Goal: Task Accomplishment & Management: Use online tool/utility

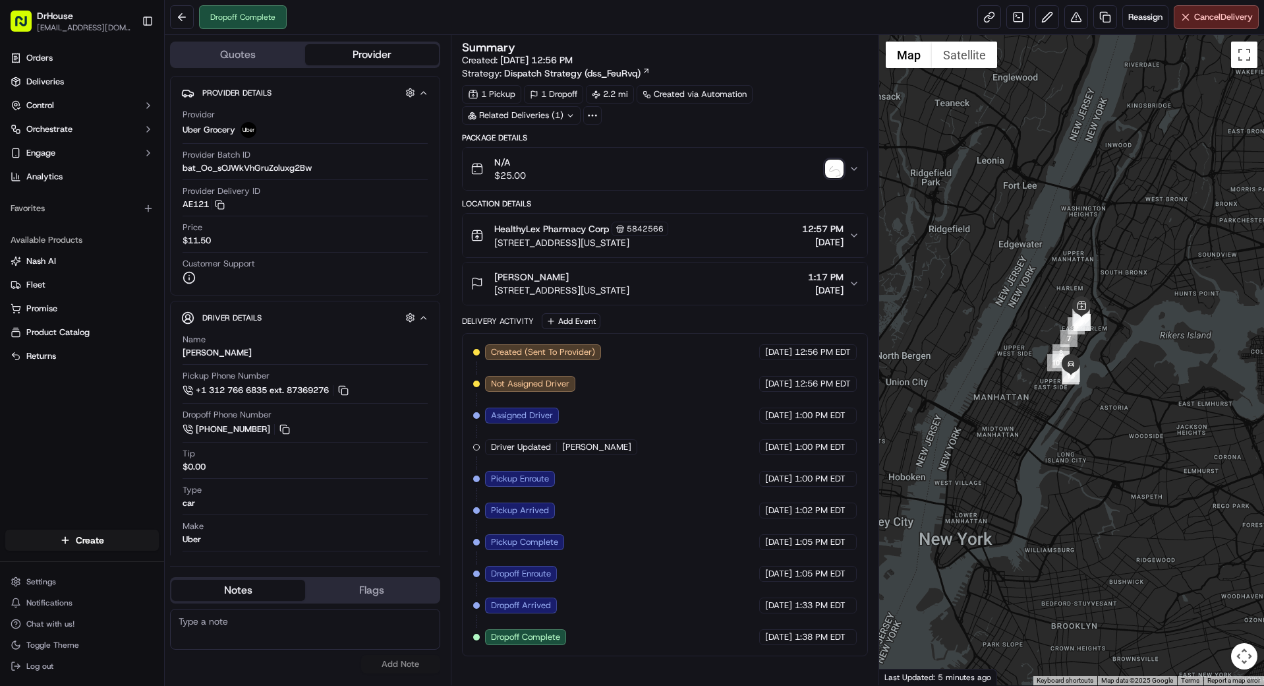
drag, startPoint x: 961, startPoint y: 461, endPoint x: 1031, endPoint y: 442, distance: 72.3
click at [1031, 442] on div at bounding box center [1071, 360] width 385 height 650
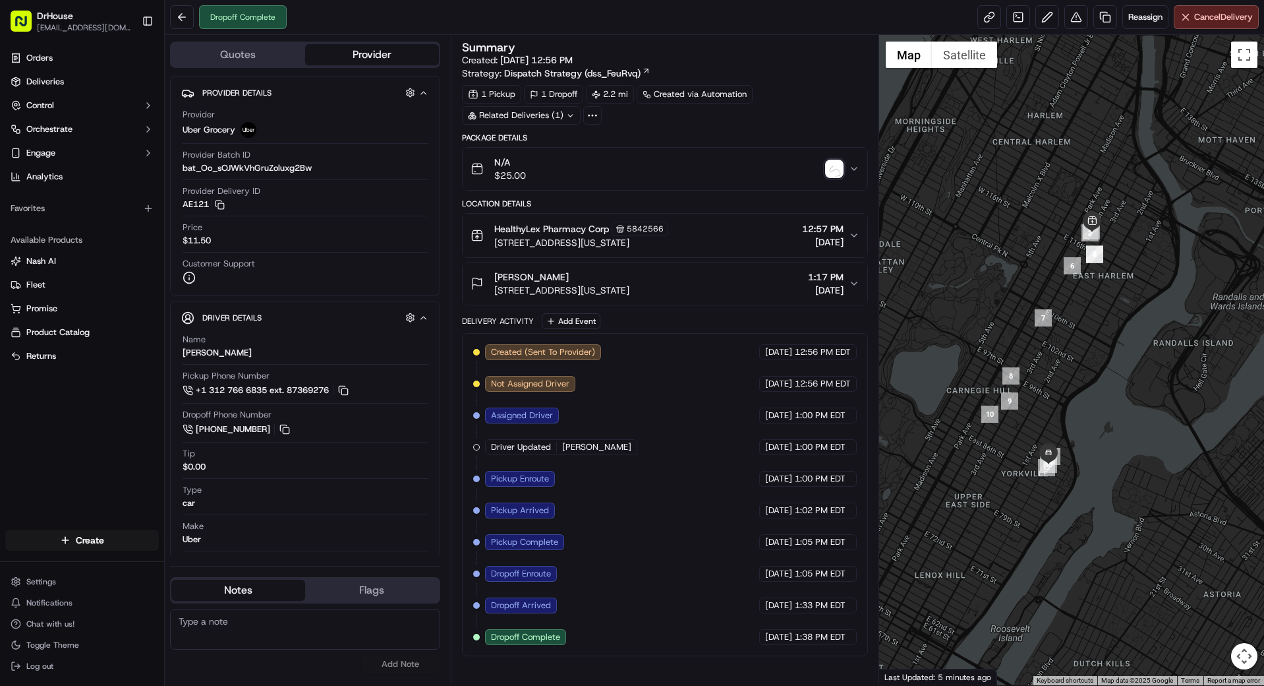
click at [846, 282] on div "emily yarnall 1672 York Avenue, New York, NY 10128, US 1:17 PM 09/22/2025" at bounding box center [660, 283] width 379 height 26
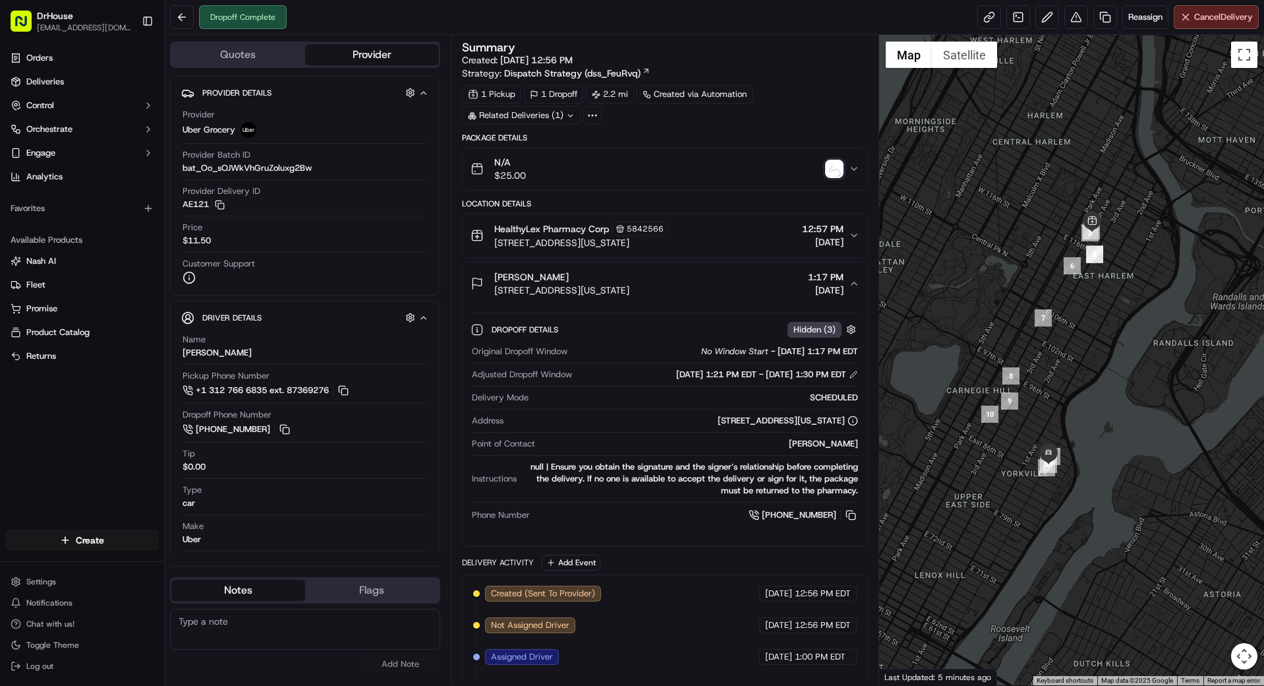
drag, startPoint x: 649, startPoint y: 291, endPoint x: 494, endPoint y: 292, distance: 154.2
click at [494, 292] on div "emily yarnall 1672 York Avenue, New York, NY 10128, US 1:17 PM 09/22/2025" at bounding box center [660, 283] width 379 height 26
copy span "1672 York Avenue, New York, NY 10128, US"
drag, startPoint x: 695, startPoint y: 239, endPoint x: 492, endPoint y: 243, distance: 203.7
click at [492, 243] on div "HealthyLex Pharmacy Corp 5842566 1901 Lexington Ave, New York, NY 10035, US 12:…" at bounding box center [660, 235] width 379 height 28
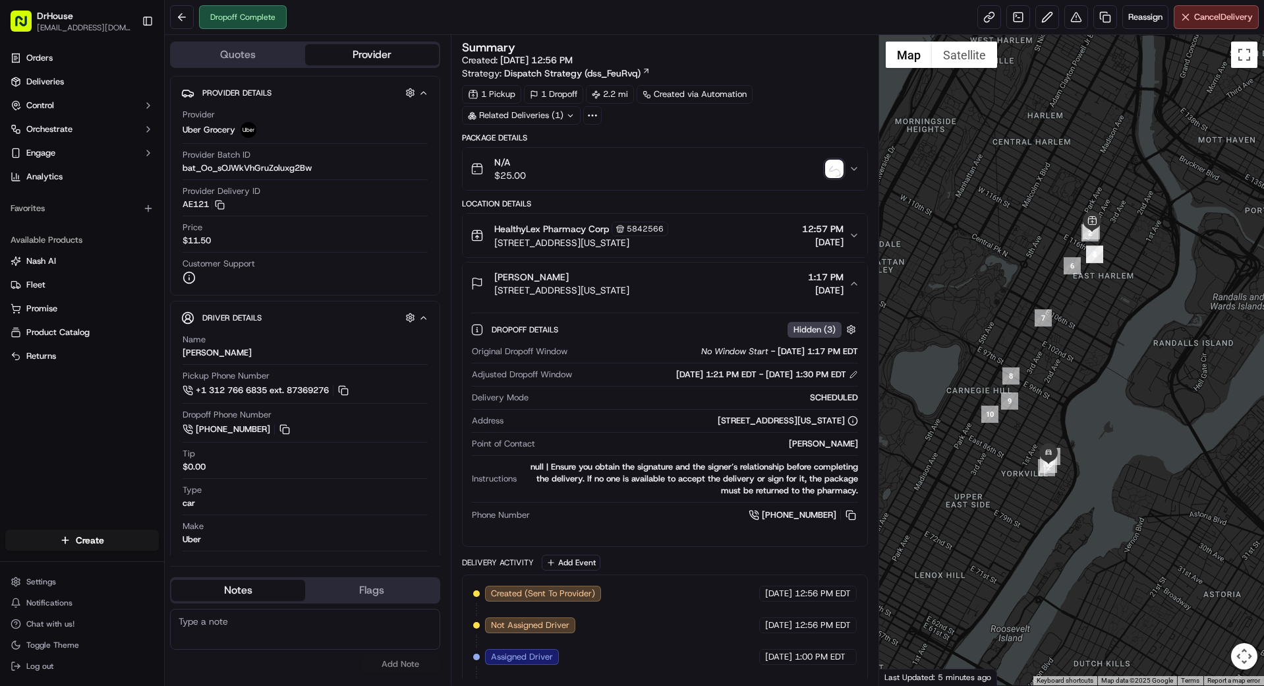
copy span "1901 Lexington Ave, New York, NY 10035, US"
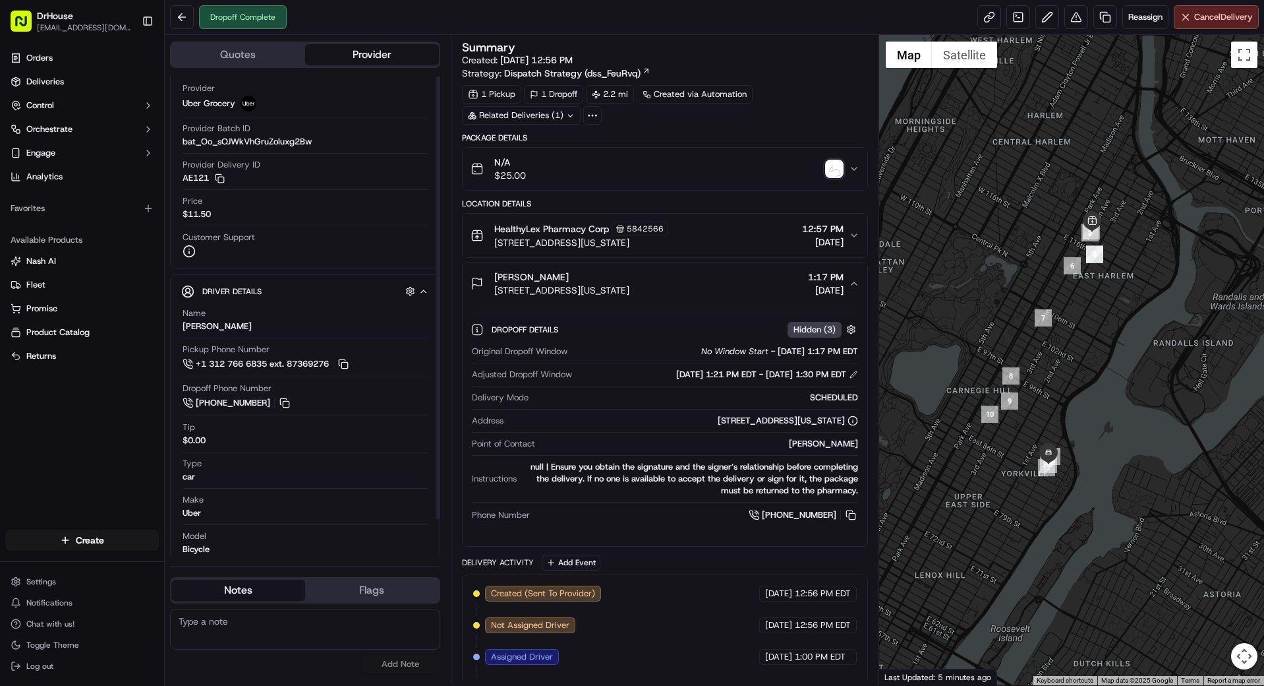
scroll to position [40, 0]
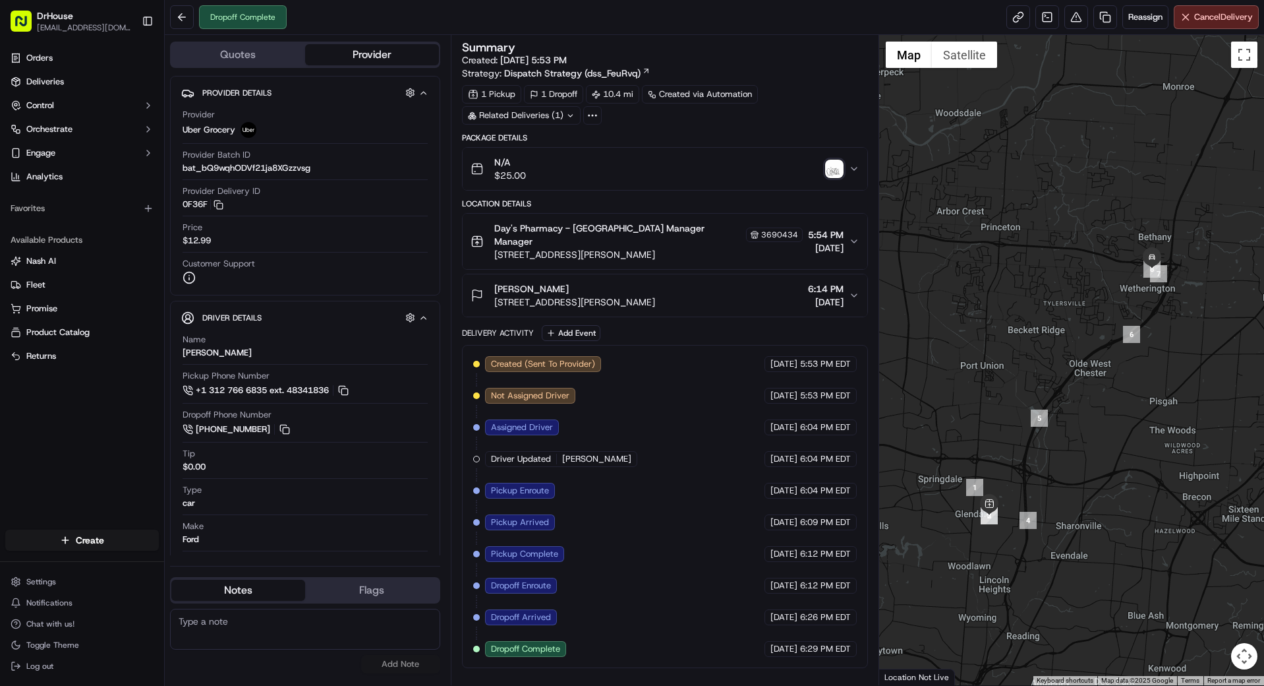
click at [854, 236] on icon "button" at bounding box center [854, 241] width 11 height 11
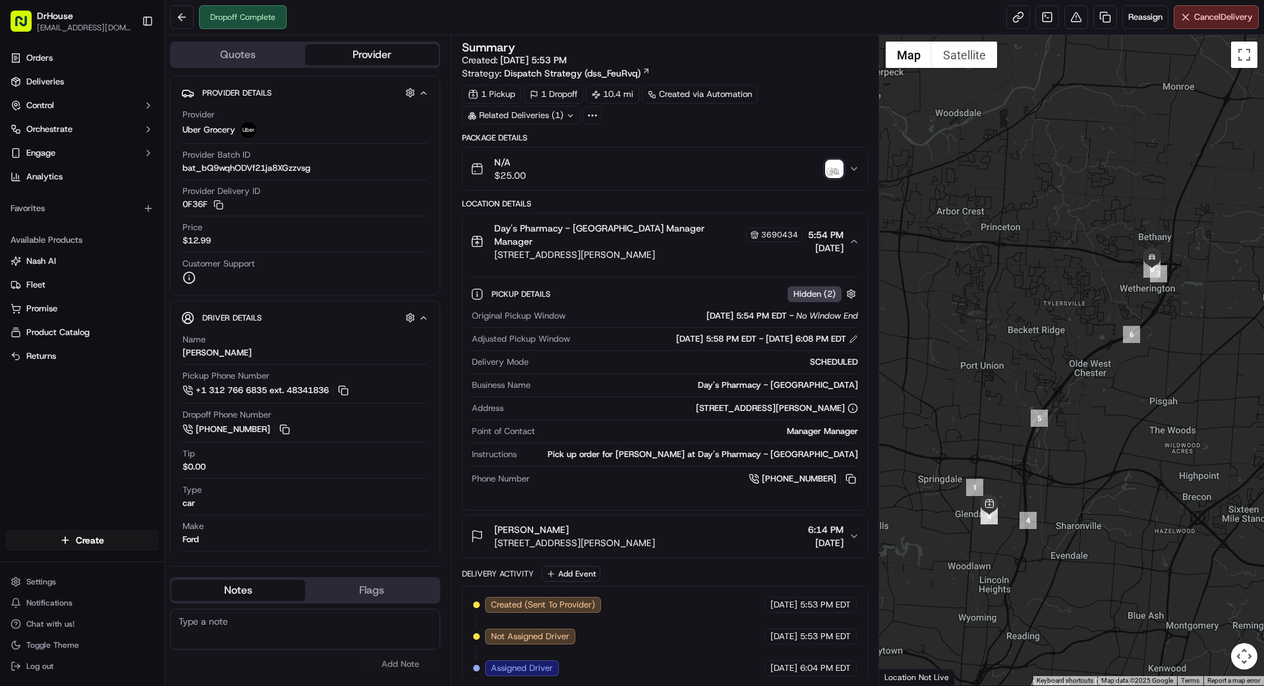
drag, startPoint x: 722, startPoint y: 241, endPoint x: 496, endPoint y: 243, distance: 226.1
click at [496, 248] on span "210 E Sharon Rd, Cincinnati, OH 452464529, US" at bounding box center [648, 254] width 309 height 13
copy span "210 E Sharon Rd, Cincinnati, OH 452464529, US"
drag, startPoint x: 749, startPoint y: 529, endPoint x: 494, endPoint y: 532, distance: 255.1
click at [494, 532] on div "odessa reese 7505 Gibson Street, Room 613, Township, OH 45069, US 6:14 PM 09/16…" at bounding box center [660, 536] width 379 height 26
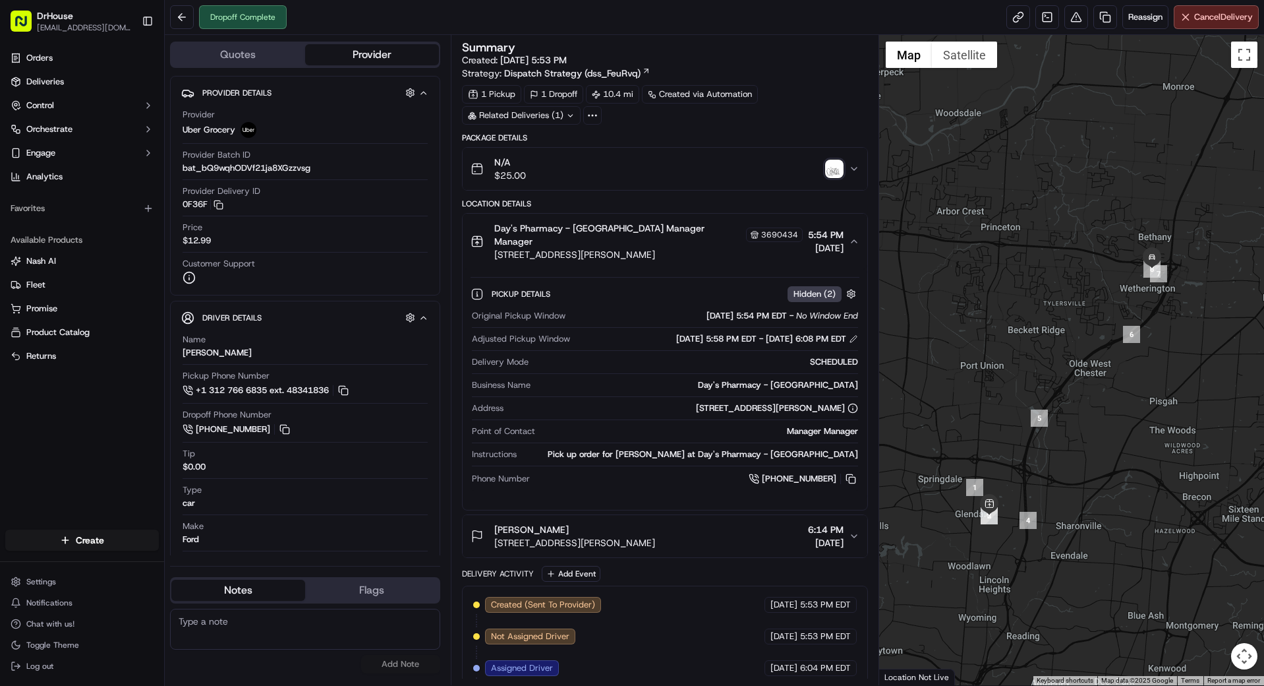
copy span "7505 Gibson Street, Room 613, Township, OH 45069, US"
click at [463, 515] on button "odessa reese 7505 Gibson Street, Room 613, Township, OH 45069, US 6:14 PM 09/16…" at bounding box center [665, 536] width 405 height 42
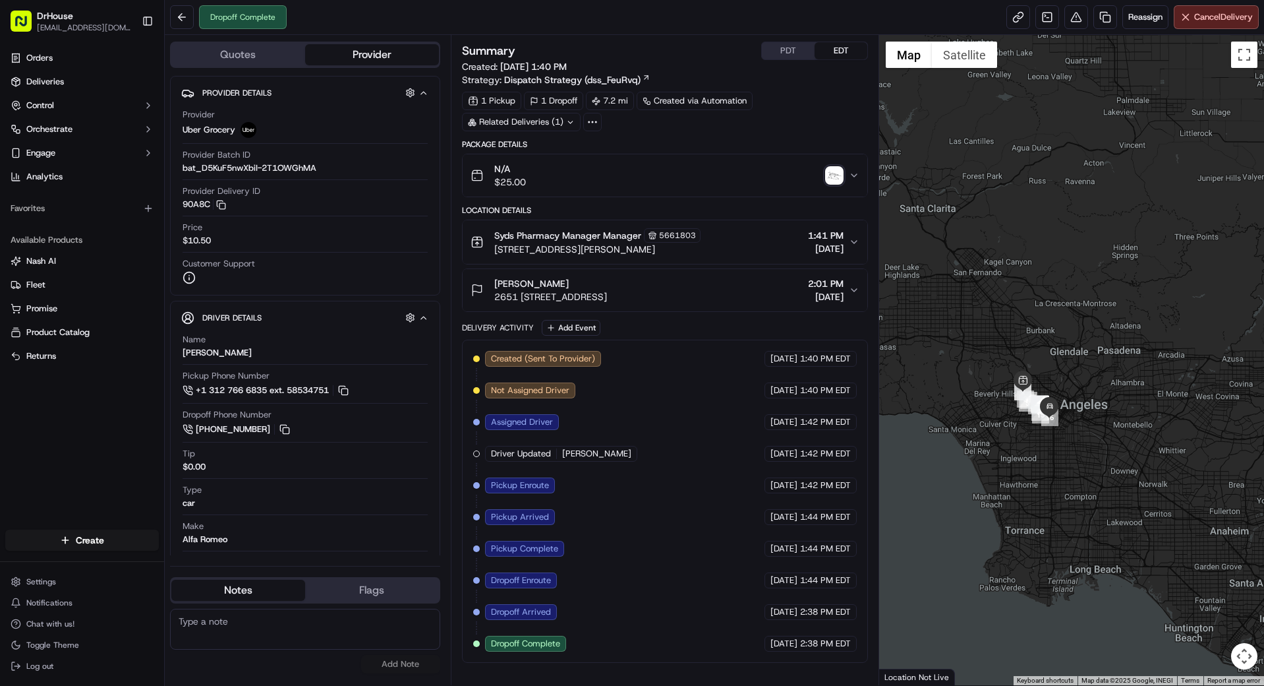
drag, startPoint x: 701, startPoint y: 245, endPoint x: 493, endPoint y: 248, distance: 208.3
click at [493, 248] on div "Syds Pharmacy Manager Manager 5661803 [STREET_ADDRESS][PERSON_NAME] 1:41 PM [DA…" at bounding box center [660, 242] width 379 height 28
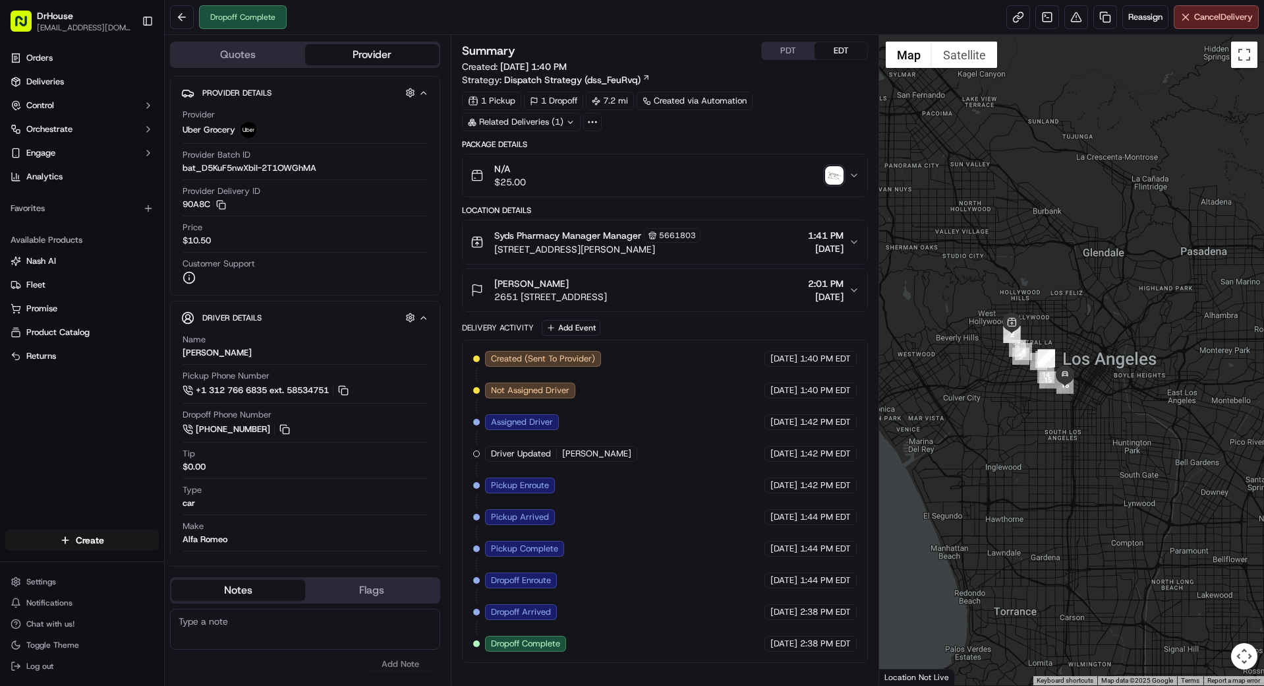
drag, startPoint x: 751, startPoint y: 294, endPoint x: 494, endPoint y: 296, distance: 257.1
click at [494, 296] on div "[PERSON_NAME] [STREET_ADDRESS] 2:01 PM [DATE]" at bounding box center [660, 290] width 379 height 26
copy span "2651 [STREET_ADDRESS]"
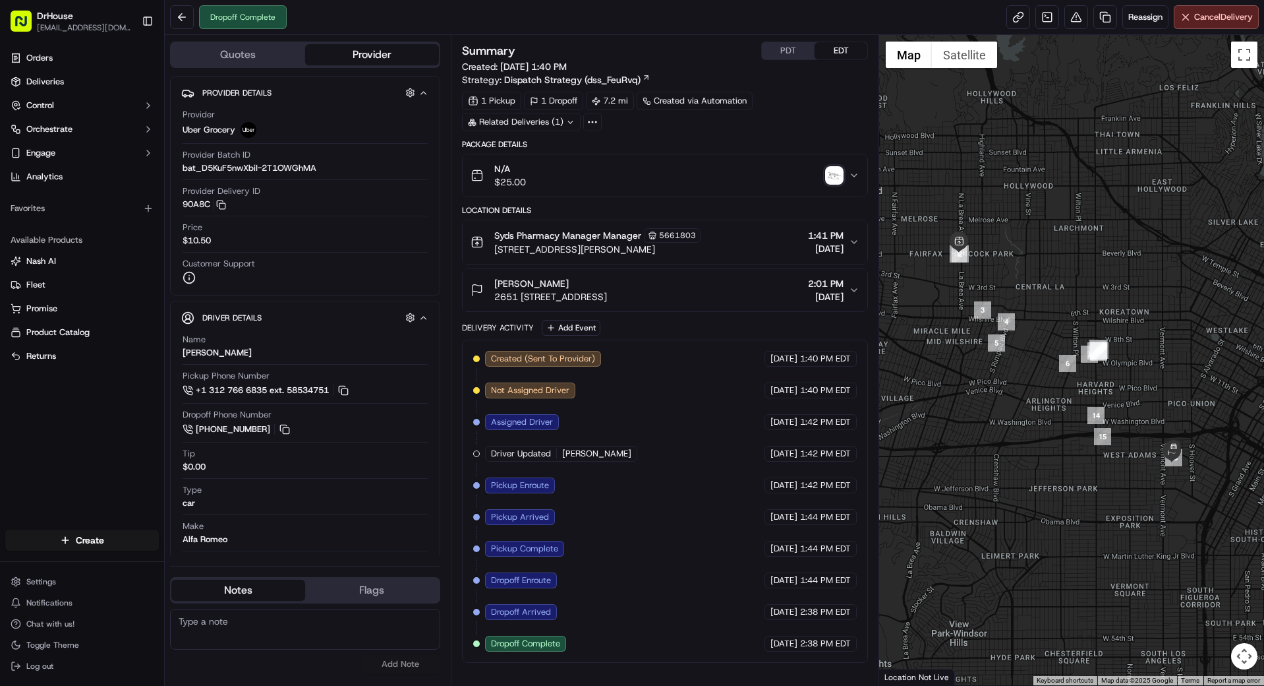
drag, startPoint x: 989, startPoint y: 401, endPoint x: 1138, endPoint y: 443, distance: 155.5
click at [1138, 443] on div at bounding box center [1071, 360] width 385 height 650
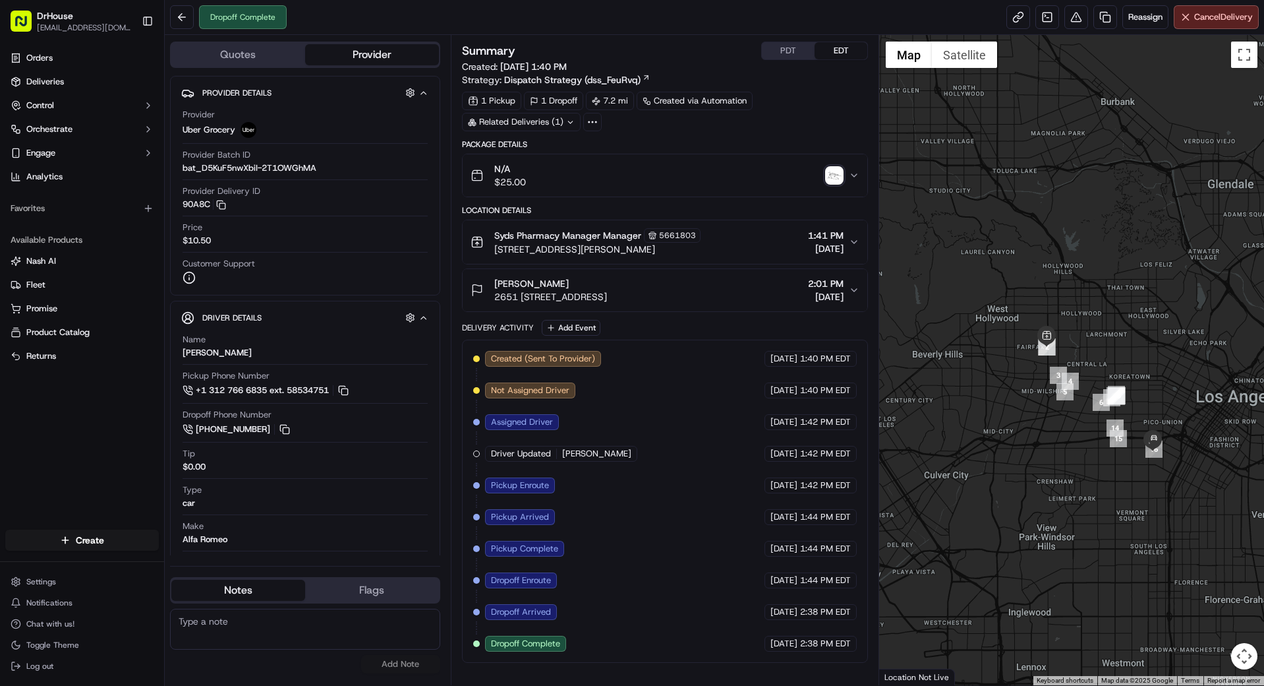
drag, startPoint x: 703, startPoint y: 251, endPoint x: 494, endPoint y: 251, distance: 209.6
click at [494, 251] on div "Syds Pharmacy Manager Manager 5661803 [STREET_ADDRESS][PERSON_NAME] 1:41 PM [DA…" at bounding box center [660, 242] width 379 height 28
copy span "[STREET_ADDRESS][PERSON_NAME]"
